Goal: Task Accomplishment & Management: Manage account settings

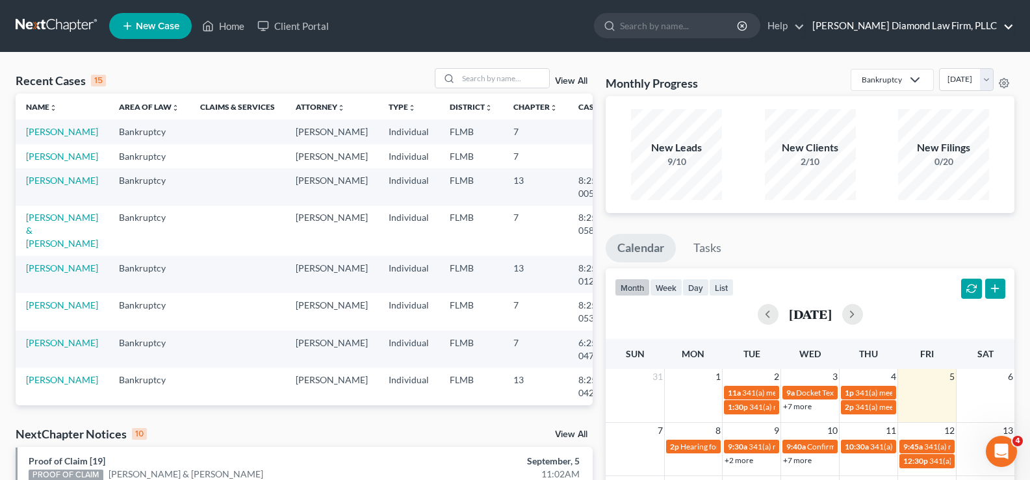
click at [980, 22] on link "[PERSON_NAME] Diamond Law Firm, PLLC" at bounding box center [910, 25] width 208 height 23
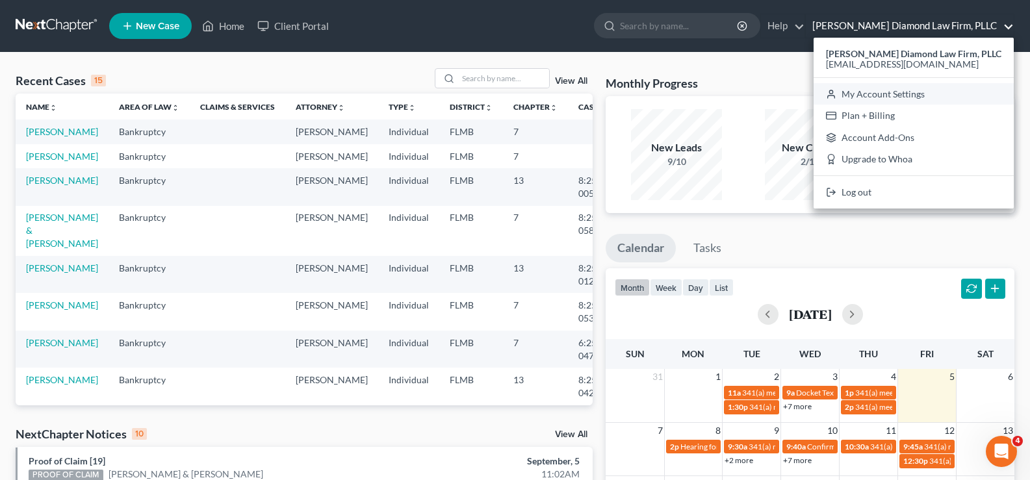
click at [907, 95] on link "My Account Settings" at bounding box center [913, 94] width 200 height 22
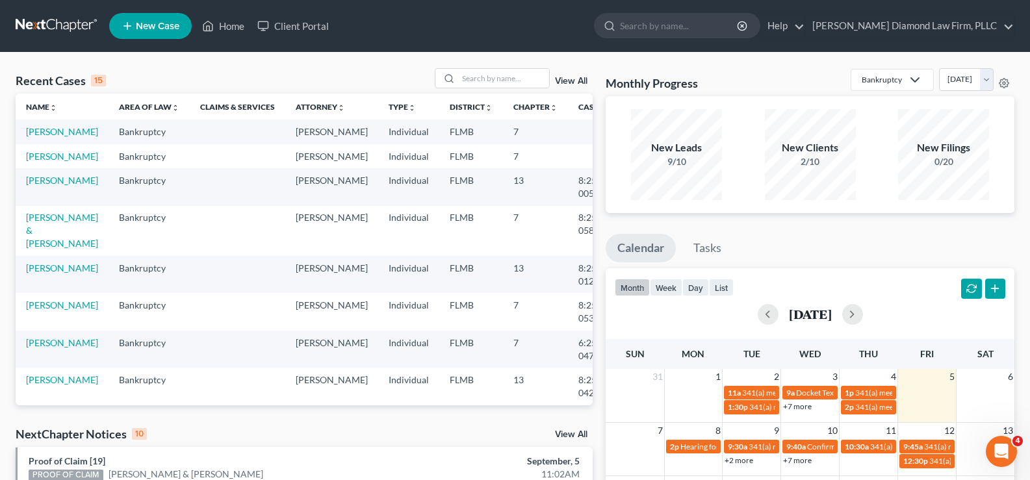
select select "24"
select select "9"
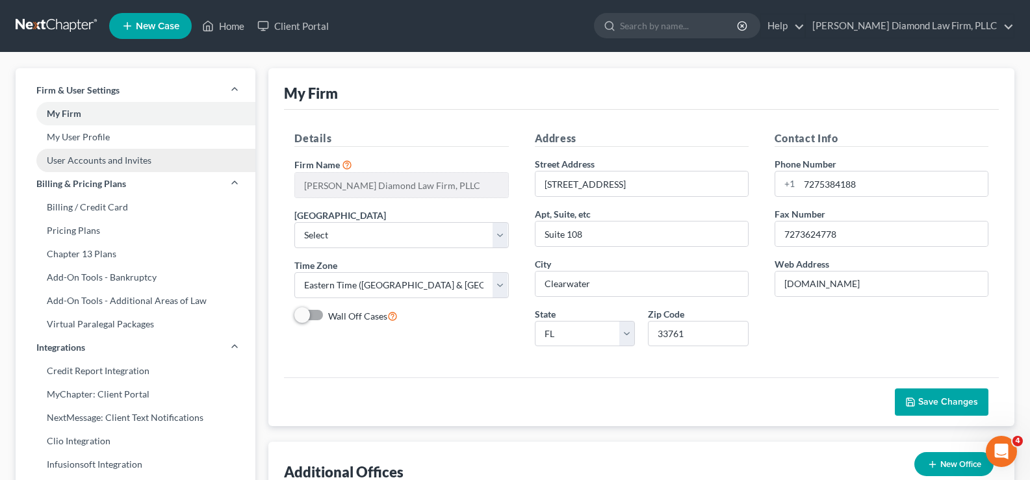
click at [83, 162] on link "User Accounts and Invites" at bounding box center [136, 160] width 240 height 23
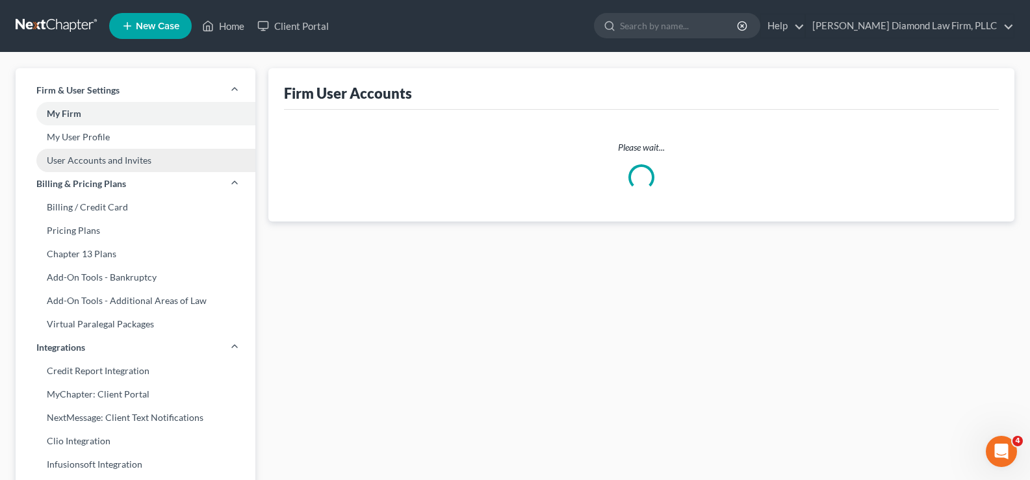
select select "0"
select select "1"
select select "0"
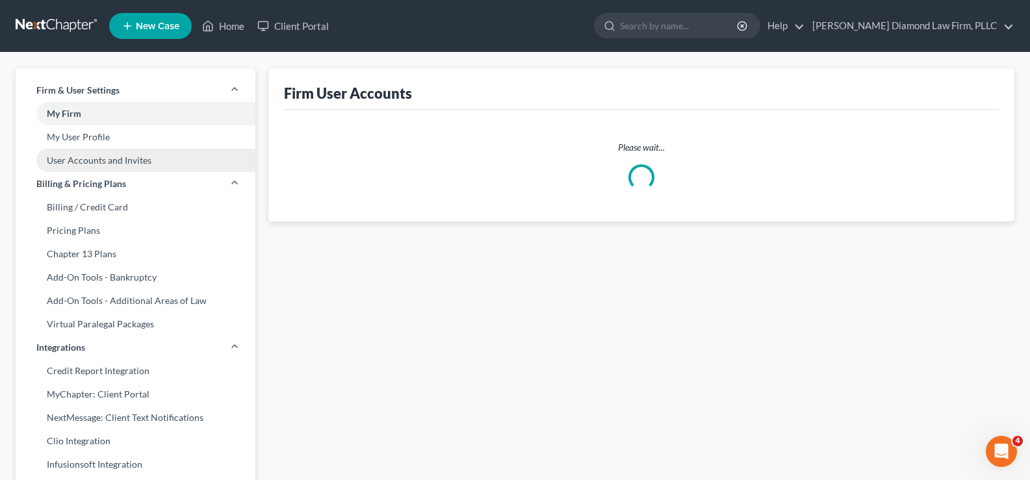
select select "1"
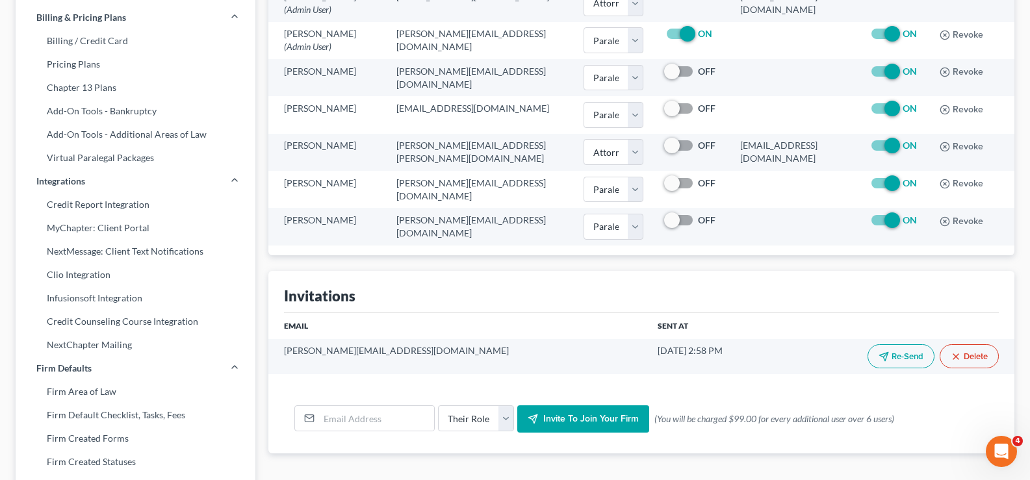
scroll to position [195, 0]
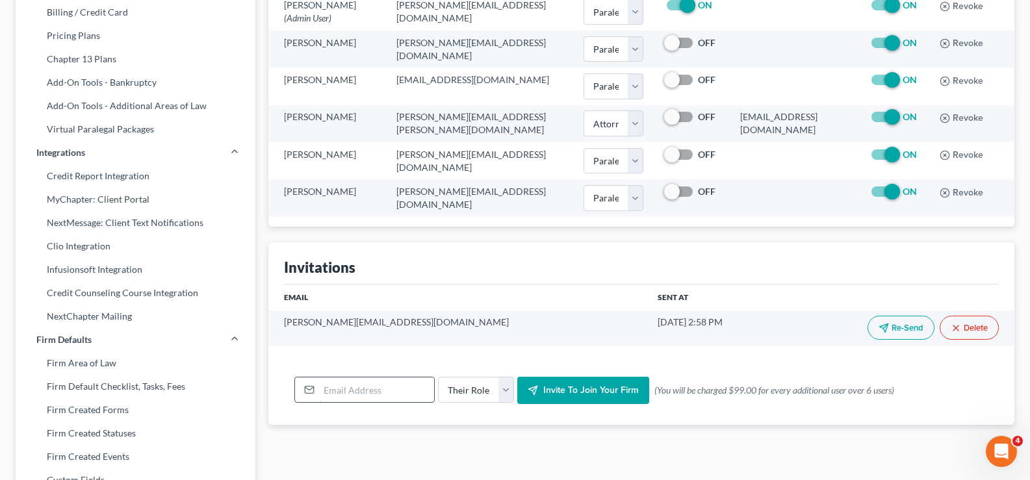
click at [338, 397] on input "email" at bounding box center [376, 389] width 115 height 25
type input "[PERSON_NAME][EMAIL_ADDRESS][DOMAIN_NAME]"
click at [503, 393] on select "Their Role Attorney Paralegal Assistant" at bounding box center [476, 390] width 76 height 26
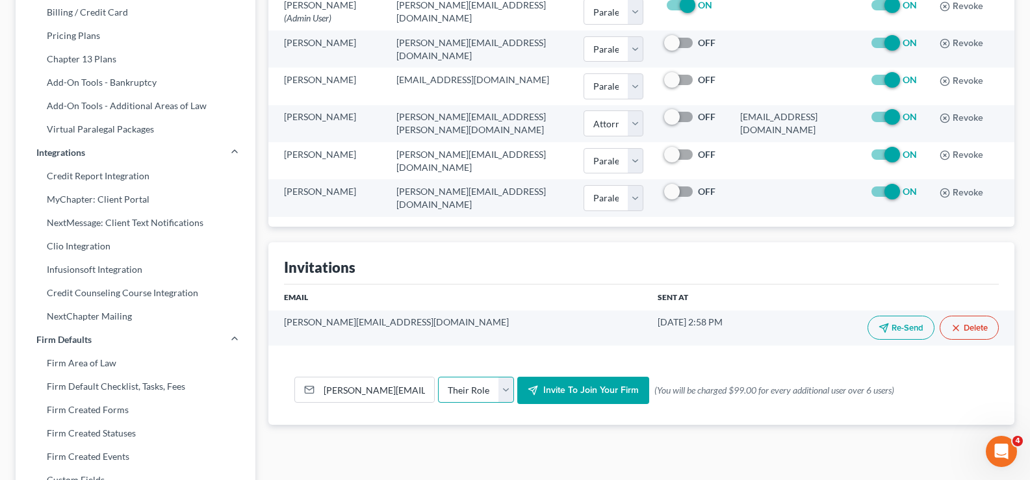
select select "paralegal"
click at [438, 377] on select "Their Role Attorney Paralegal Assistant" at bounding box center [476, 390] width 76 height 26
click at [371, 390] on input "[PERSON_NAME][EMAIL_ADDRESS][DOMAIN_NAME]" at bounding box center [376, 389] width 115 height 25
click at [386, 396] on input "[PERSON_NAME][EMAIL_ADDRESS][DOMAIN_NAME]" at bounding box center [376, 389] width 115 height 25
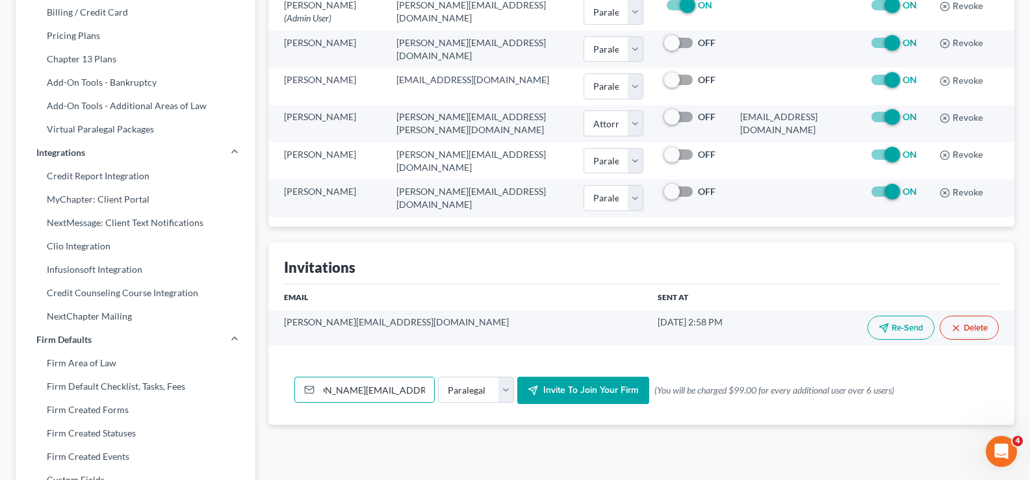
click at [584, 390] on span "Invite to join your firm" at bounding box center [590, 390] width 95 height 11
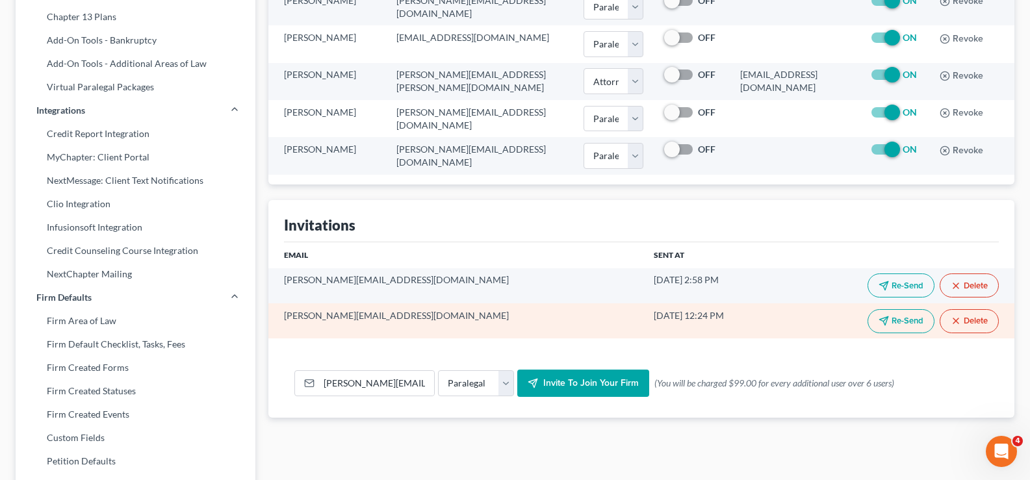
scroll to position [260, 0]
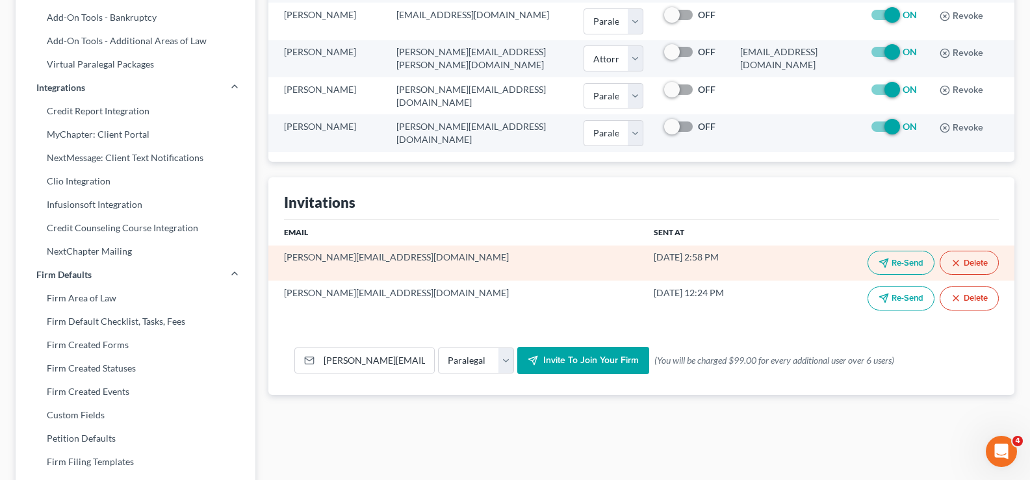
click at [899, 263] on button "Re-Send" at bounding box center [900, 263] width 67 height 24
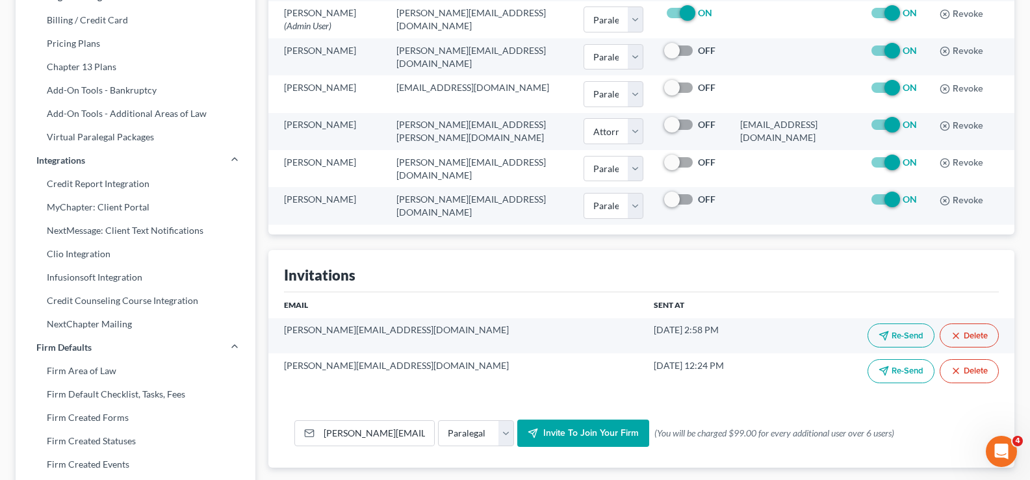
scroll to position [390, 0]
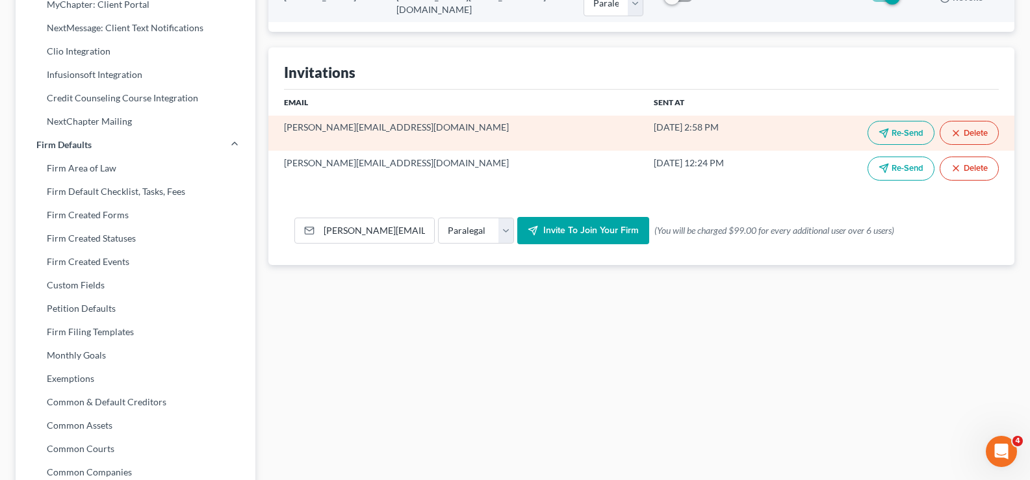
click at [978, 132] on button "Delete" at bounding box center [968, 133] width 59 height 24
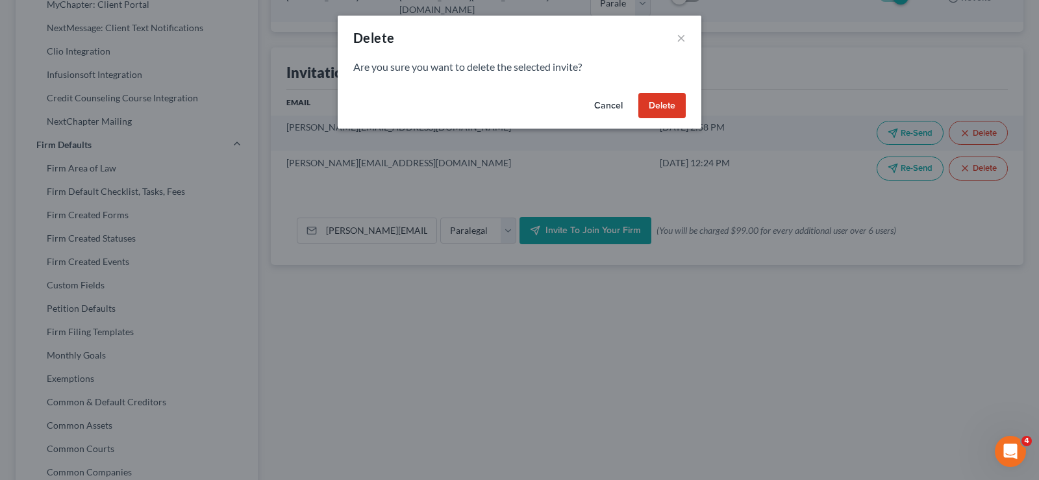
click at [665, 100] on button "Delete" at bounding box center [662, 106] width 47 height 26
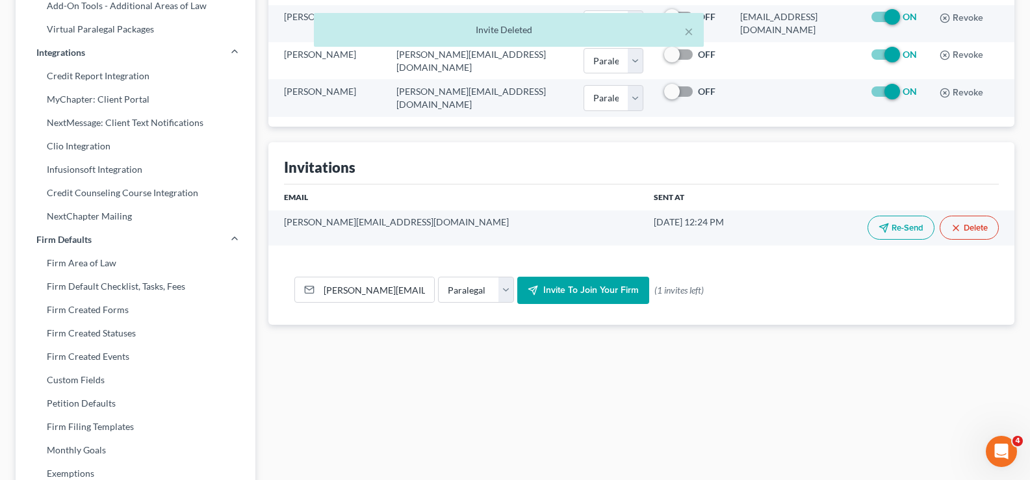
scroll to position [325, 0]
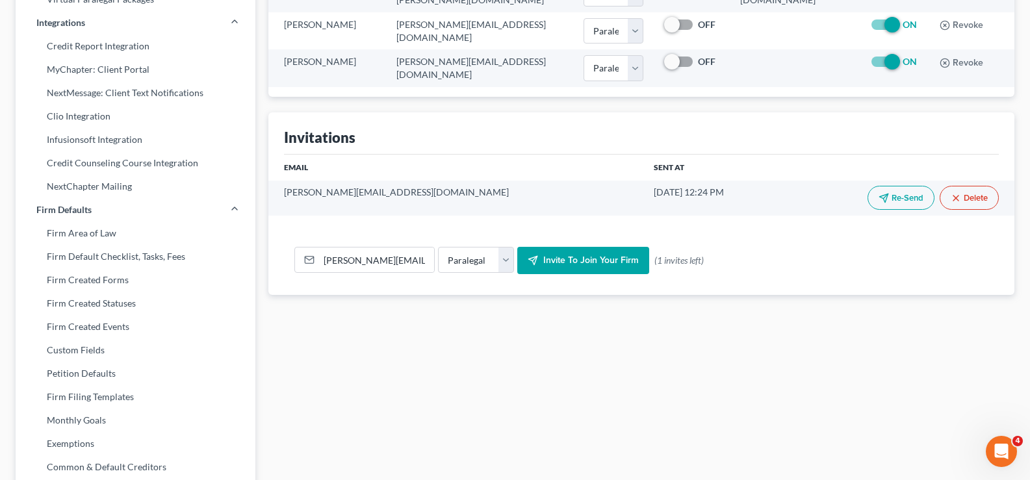
click at [573, 262] on span "Invite to join your firm" at bounding box center [590, 260] width 95 height 11
drag, startPoint x: 320, startPoint y: 260, endPoint x: 451, endPoint y: 273, distance: 131.9
click at [451, 273] on form "[PERSON_NAME][EMAIL_ADDRESS][DOMAIN_NAME] Their Role Attorney Paralegal Assista…" at bounding box center [641, 260] width 694 height 27
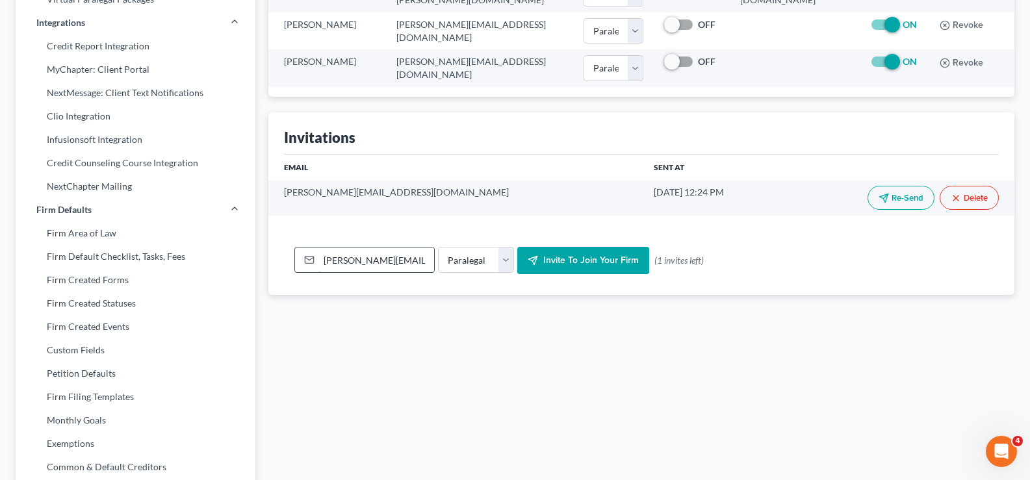
drag, startPoint x: 403, startPoint y: 265, endPoint x: 310, endPoint y: 262, distance: 93.6
click at [310, 262] on div "[PERSON_NAME][EMAIL_ADDRESS][DOMAIN_NAME]" at bounding box center [364, 260] width 140 height 26
type input "[PERSON_NAME][EMAIL_ADDRESS][DOMAIN_NAME]"
click at [584, 263] on span "Invite to join your firm" at bounding box center [590, 260] width 95 height 11
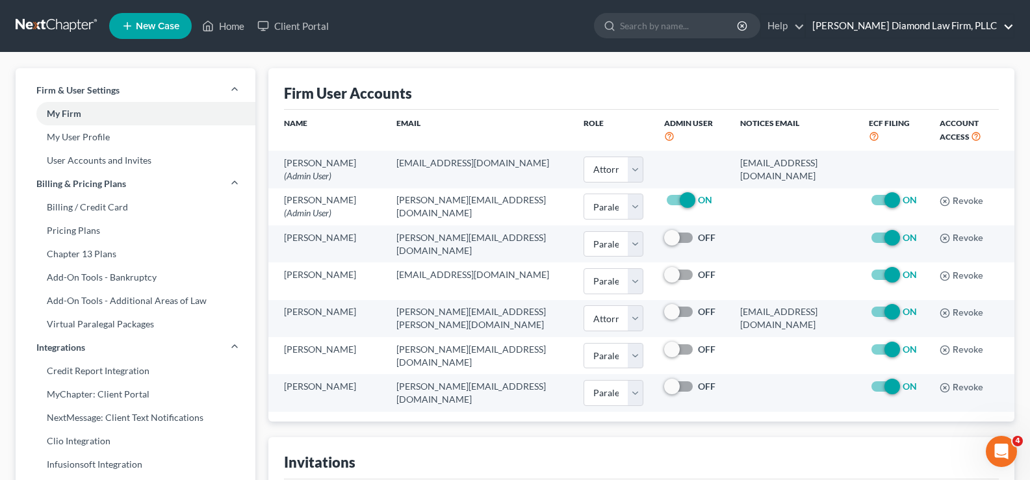
click at [970, 25] on link "[PERSON_NAME] Diamond Law Firm, PLLC" at bounding box center [910, 25] width 208 height 23
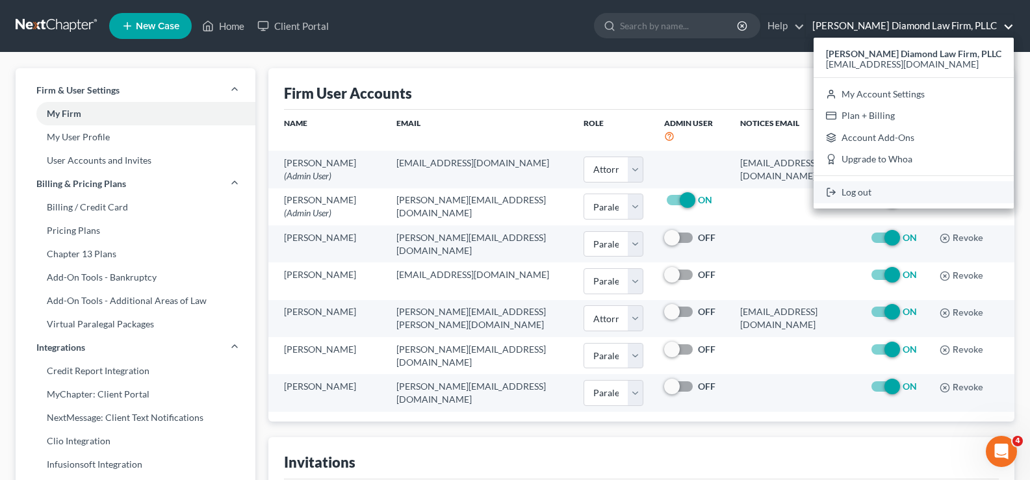
click at [881, 191] on link "Log out" at bounding box center [913, 192] width 200 height 22
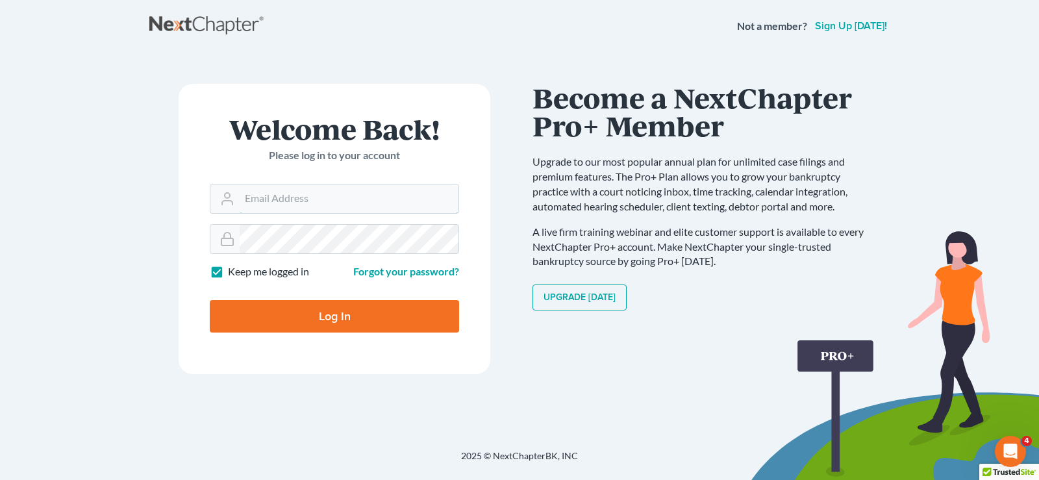
type input "[PERSON_NAME][EMAIL_ADDRESS][DOMAIN_NAME]"
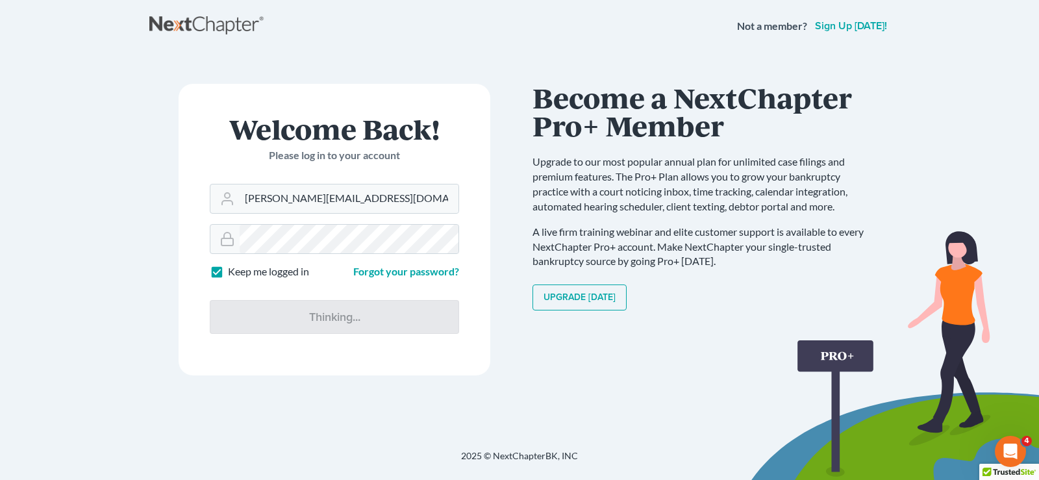
type input "Thinking..."
